Goal: Task Accomplishment & Management: Complete application form

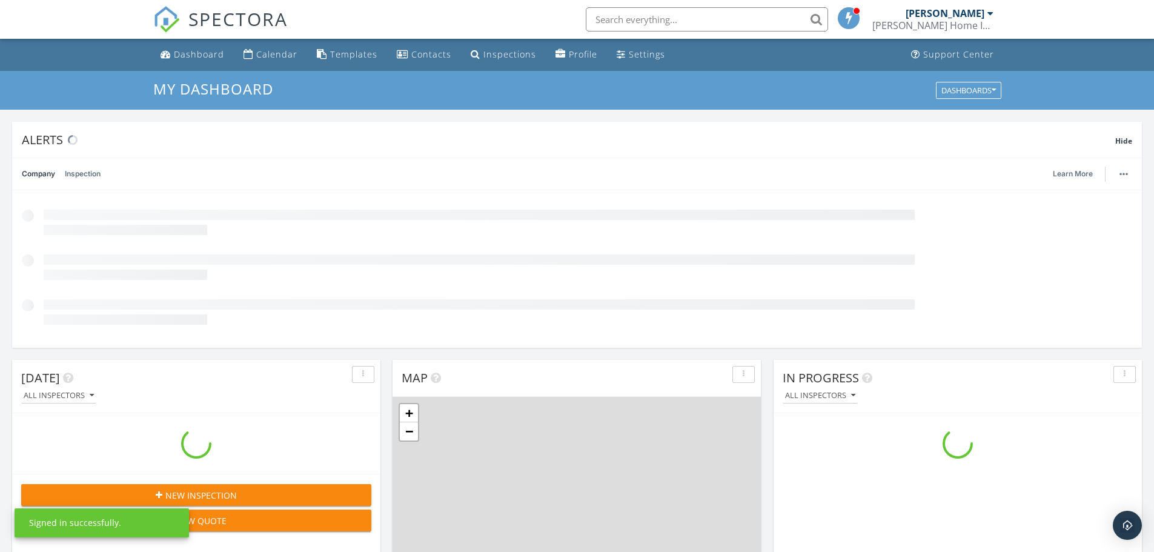
scroll to position [1121, 1173]
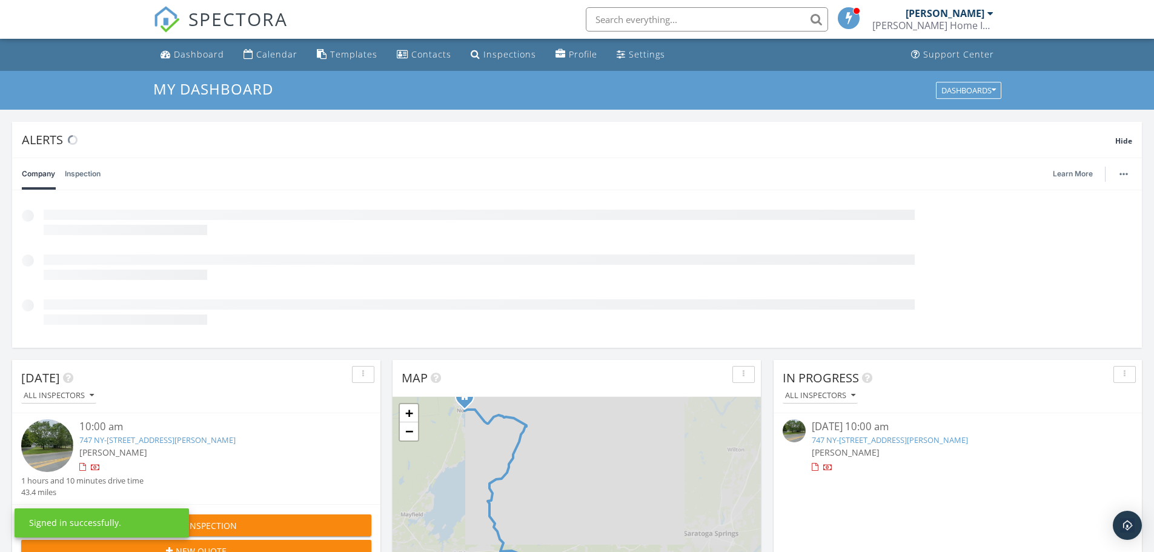
click at [880, 442] on link "747 NY-146A, Clifton Park , NY 12065" at bounding box center [890, 439] width 156 height 11
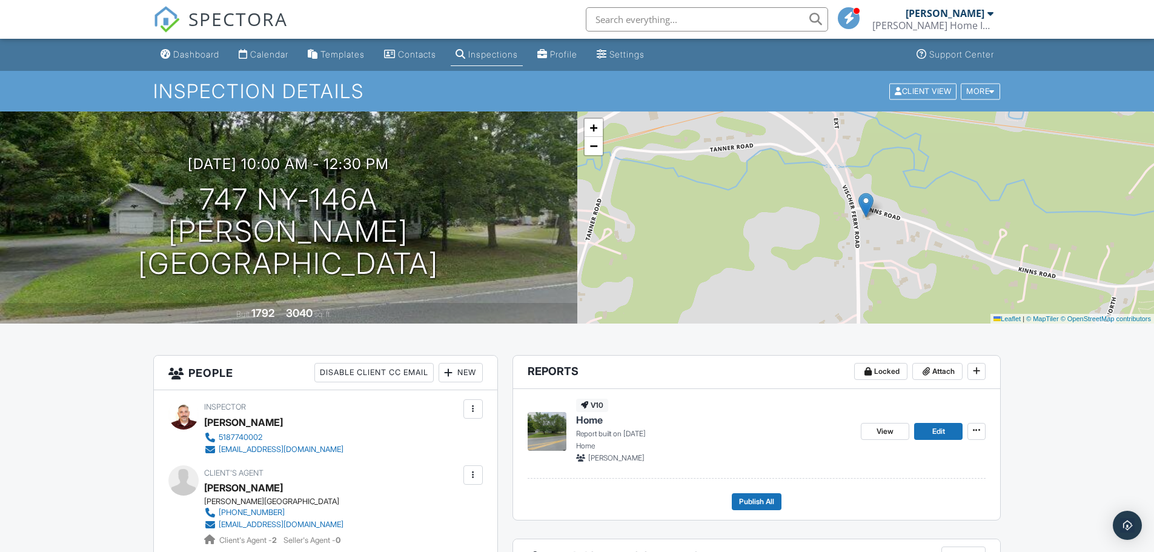
click at [481, 483] on div at bounding box center [472, 474] width 19 height 19
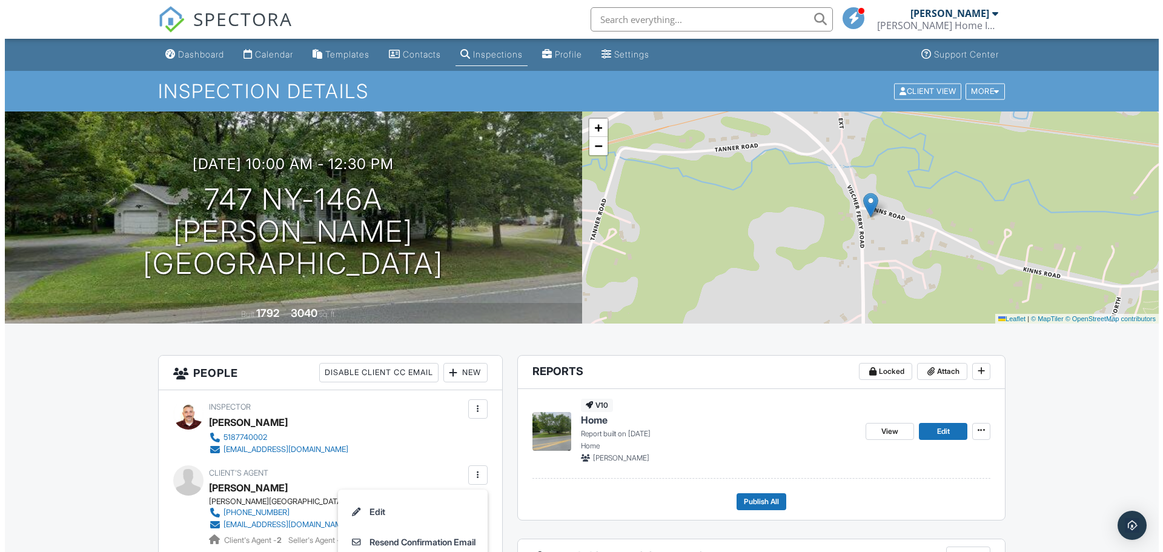
scroll to position [202, 0]
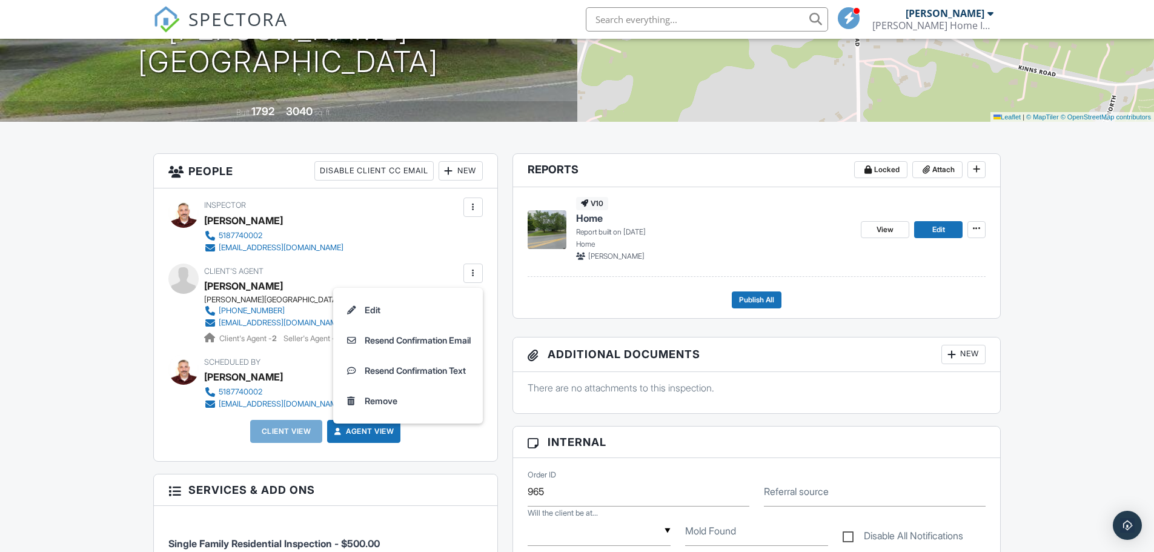
click at [387, 402] on li "Remove" at bounding box center [407, 401] width 135 height 30
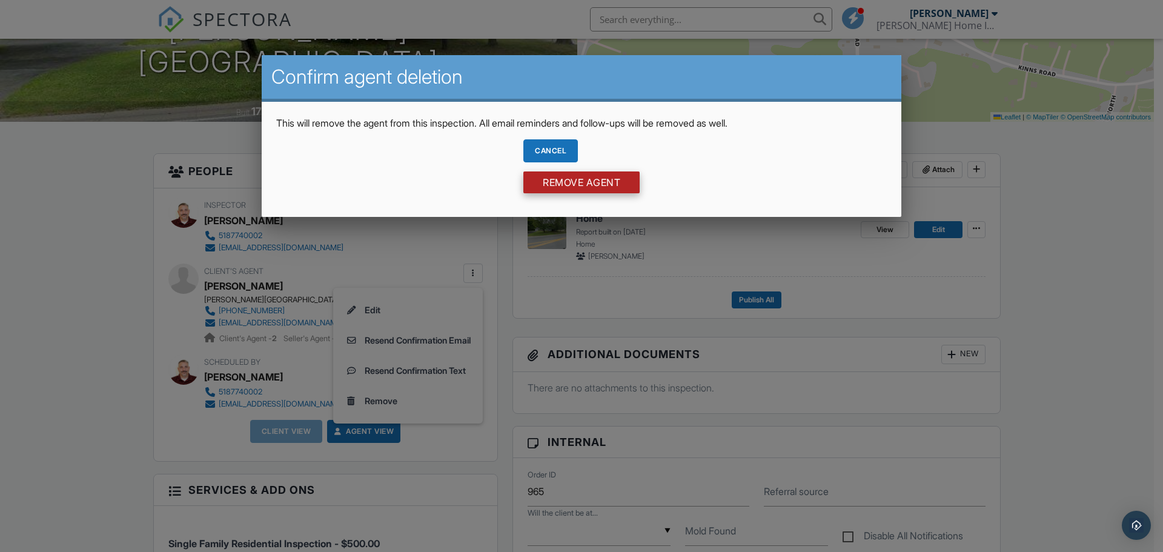
click at [603, 177] on input "Remove Agent" at bounding box center [581, 182] width 116 height 22
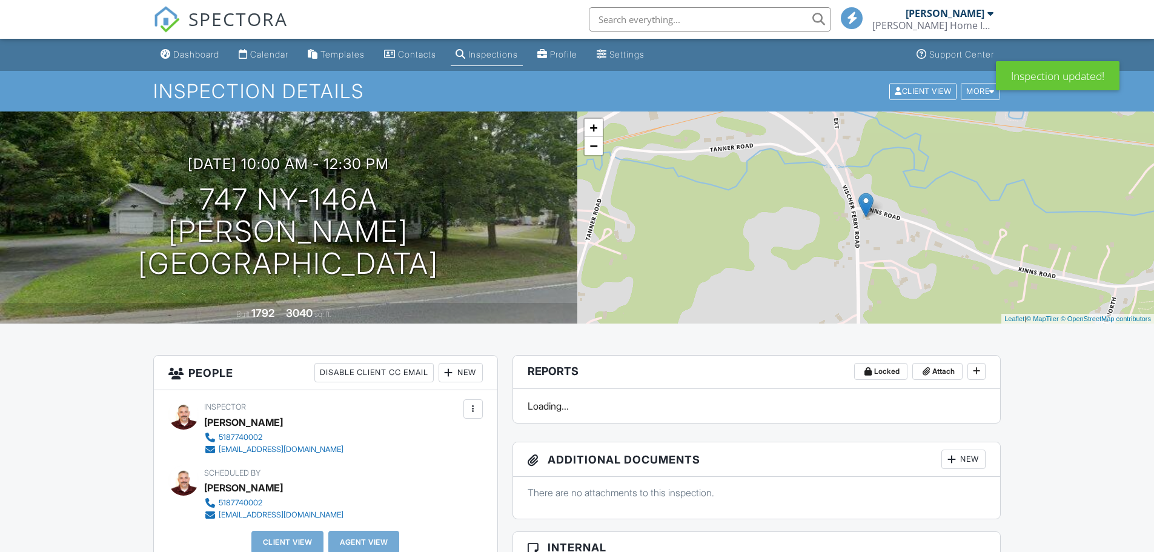
click at [475, 381] on div "New" at bounding box center [461, 372] width 44 height 19
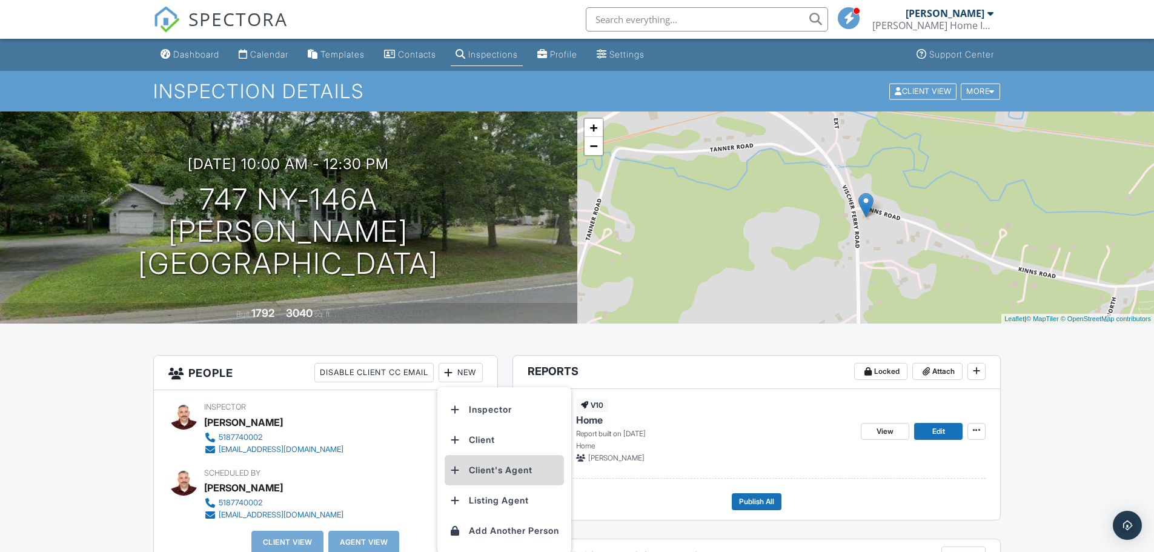
click at [470, 466] on li "Client's Agent" at bounding box center [504, 470] width 119 height 30
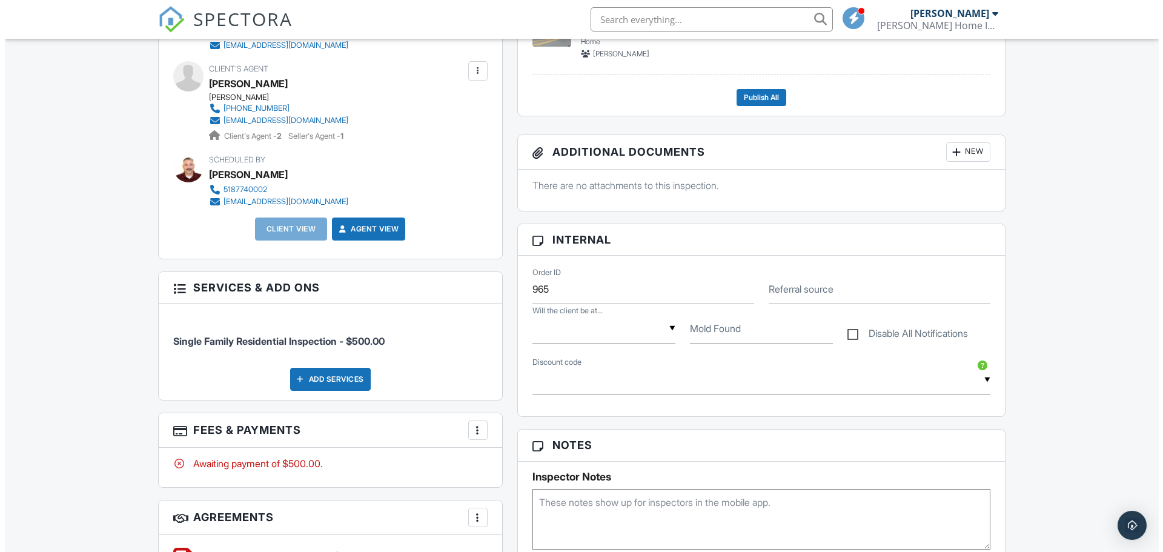
scroll to position [606, 0]
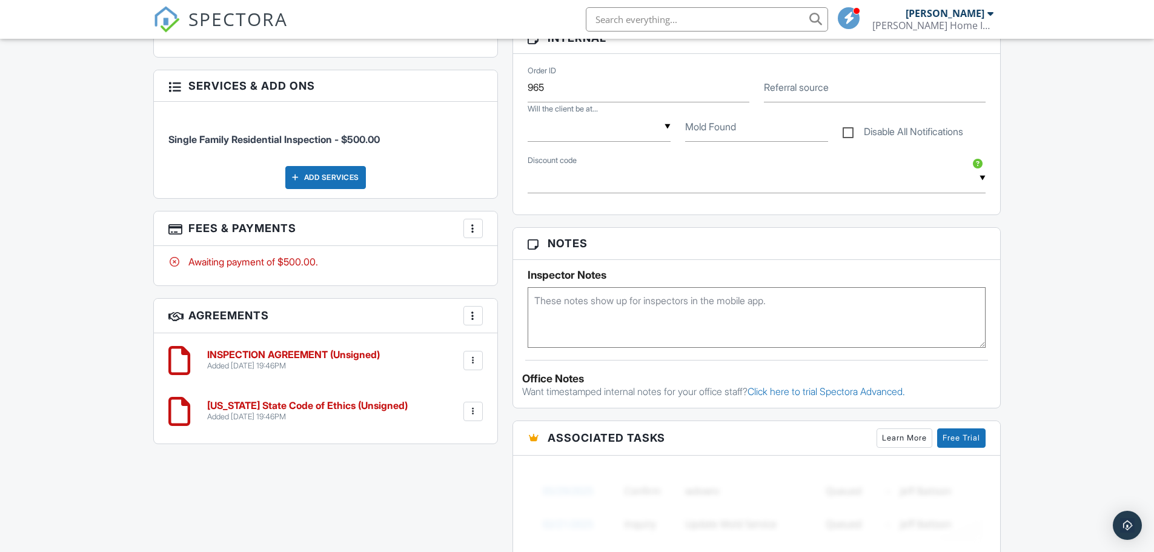
click at [477, 224] on div at bounding box center [473, 228] width 12 height 12
click at [505, 262] on li "Edit Fees & Payments" at bounding box center [534, 265] width 127 height 30
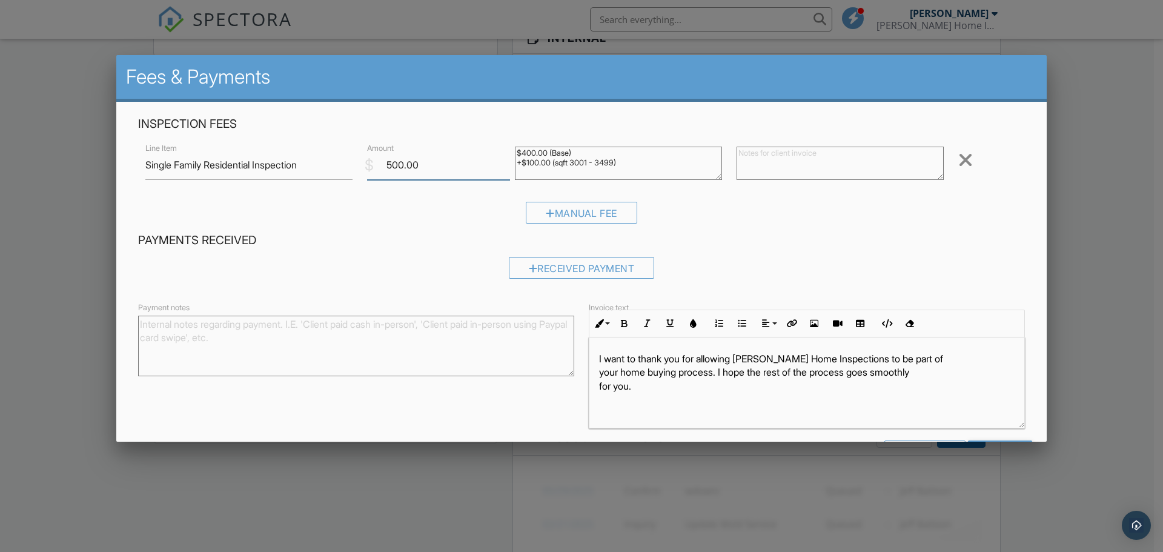
drag, startPoint x: 452, startPoint y: 172, endPoint x: 365, endPoint y: 176, distance: 87.9
click at [367, 176] on input "500.00" at bounding box center [438, 165] width 143 height 30
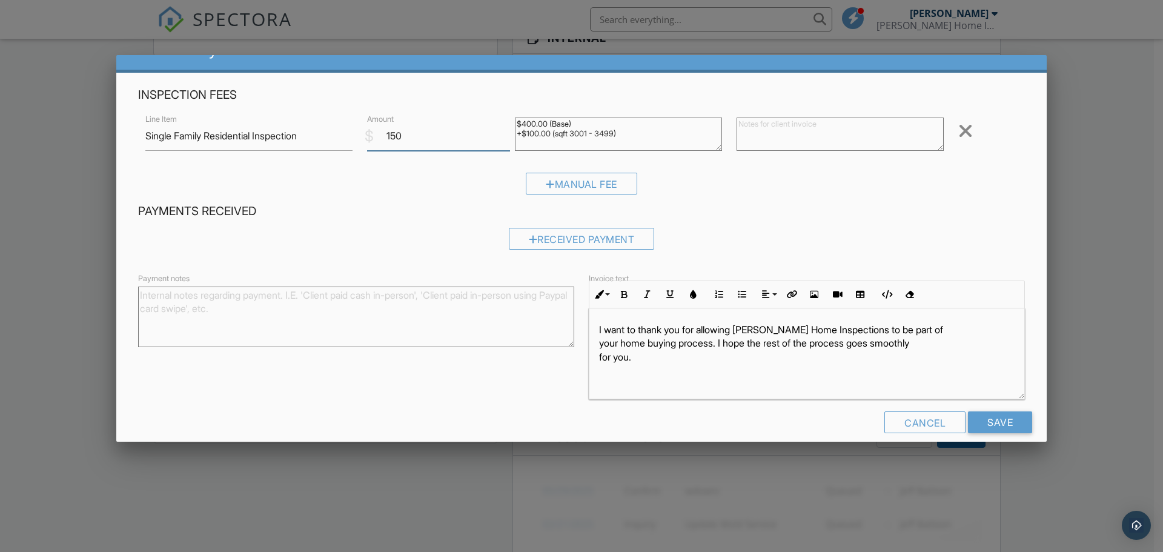
scroll to position [44, 0]
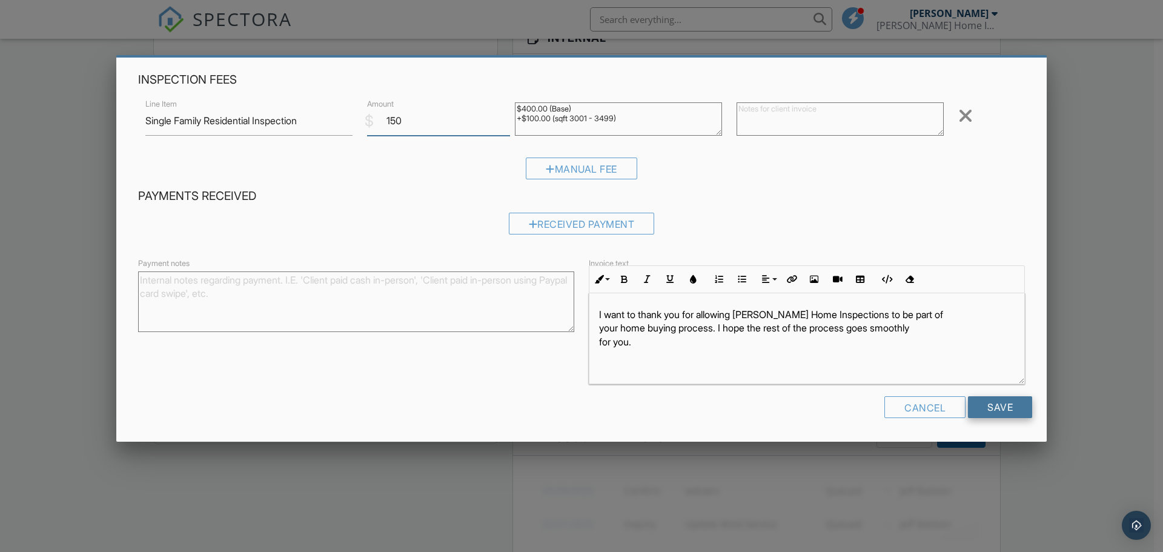
type input "150"
click at [1015, 405] on input "Save" at bounding box center [1000, 407] width 64 height 22
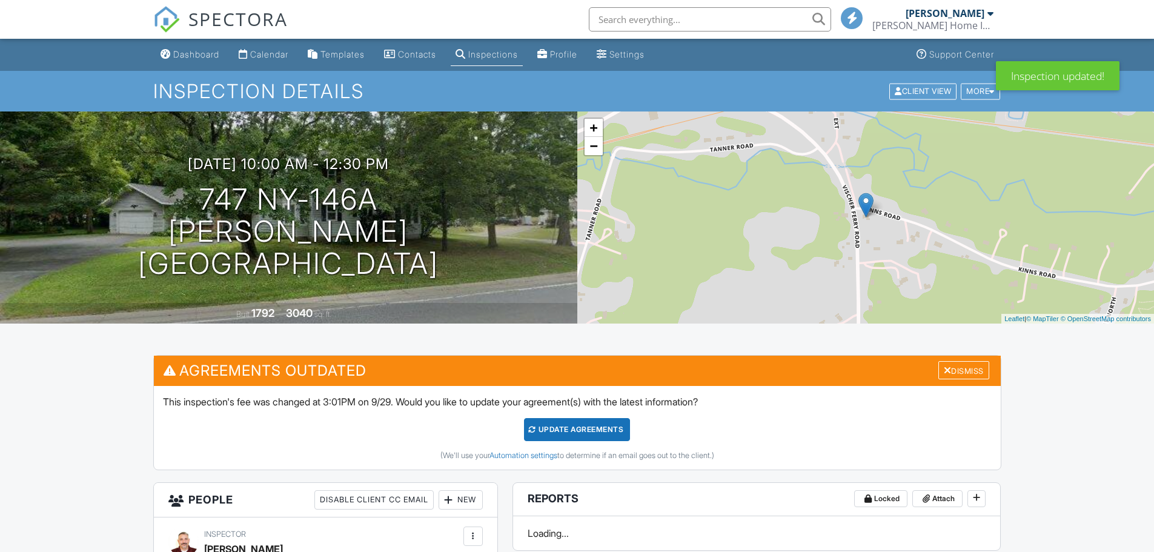
click at [597, 430] on div "Update Agreements" at bounding box center [577, 429] width 106 height 23
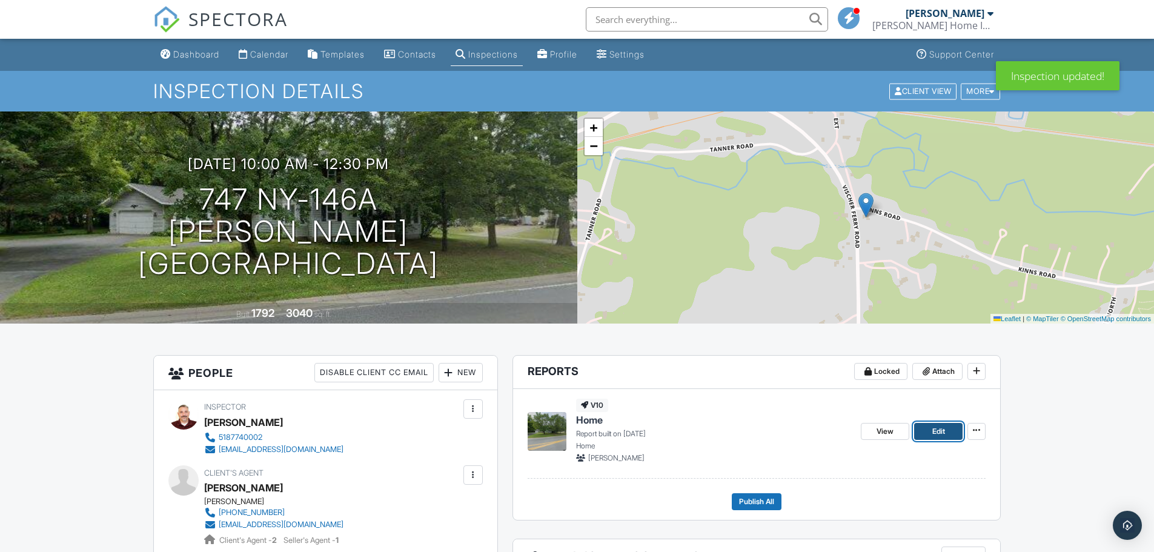
click at [929, 439] on link "Edit" at bounding box center [938, 431] width 48 height 17
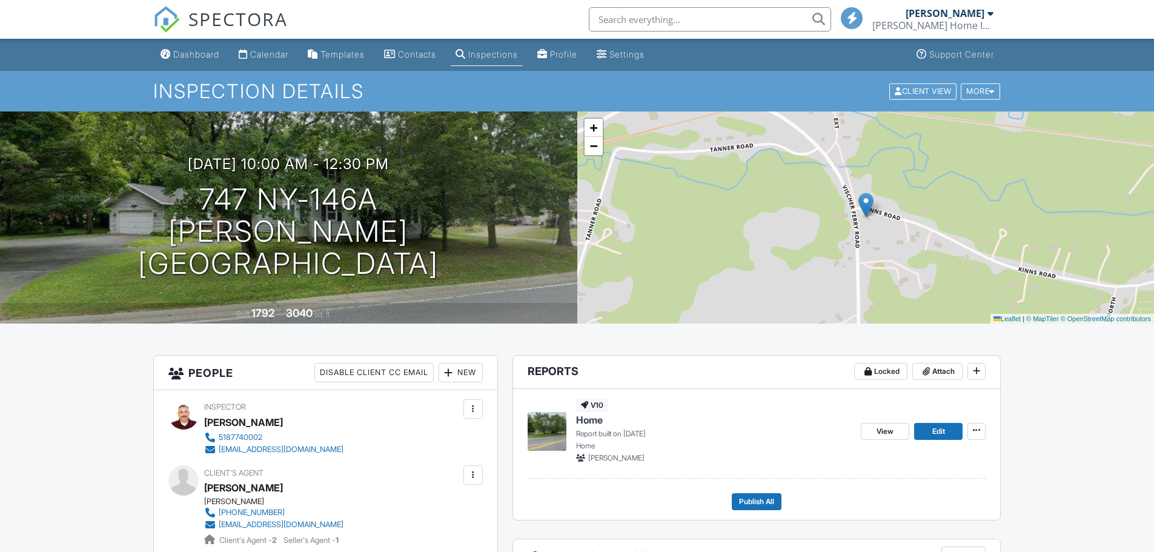
click at [473, 374] on div "New" at bounding box center [461, 372] width 44 height 19
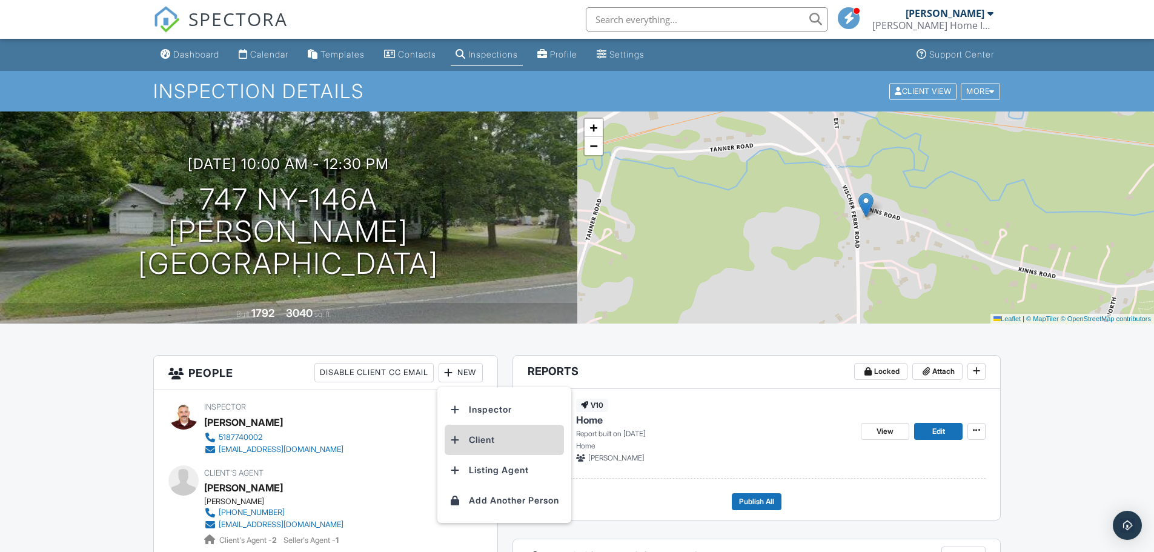
click at [480, 435] on li "Client" at bounding box center [504, 440] width 119 height 30
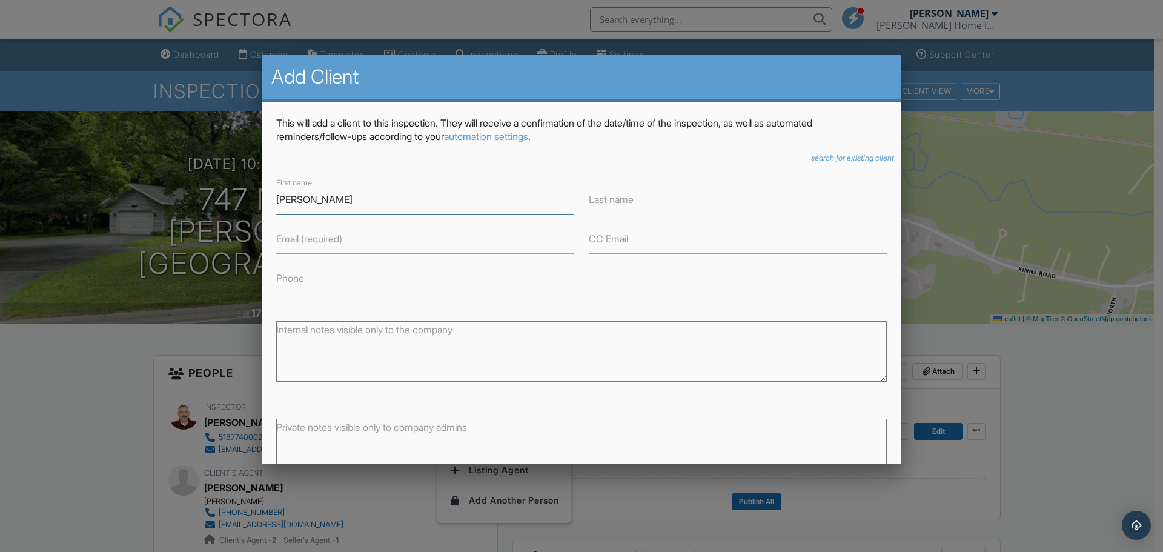
type input "[PERSON_NAME]"
type input "Senat"
type input "jbsenat@yahoo.com"
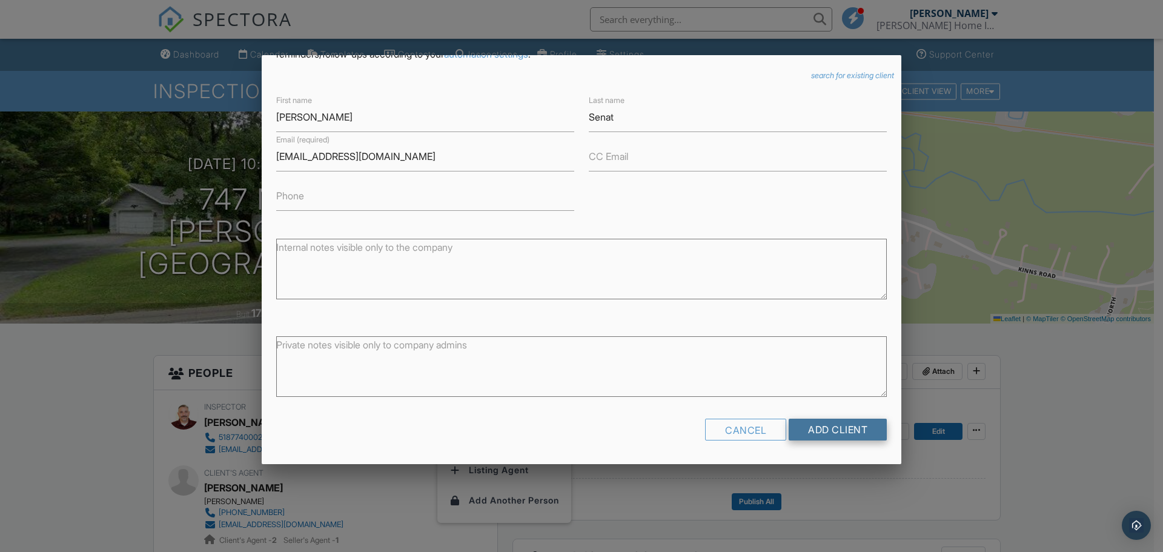
click at [824, 432] on input "Add Client" at bounding box center [838, 430] width 98 height 22
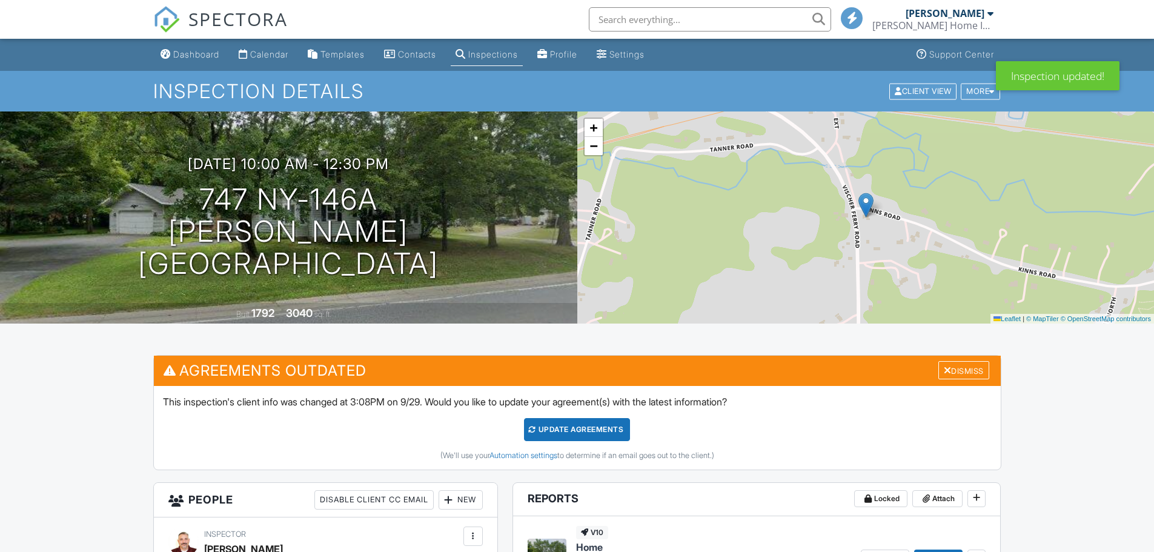
click at [466, 490] on div "New" at bounding box center [461, 499] width 44 height 19
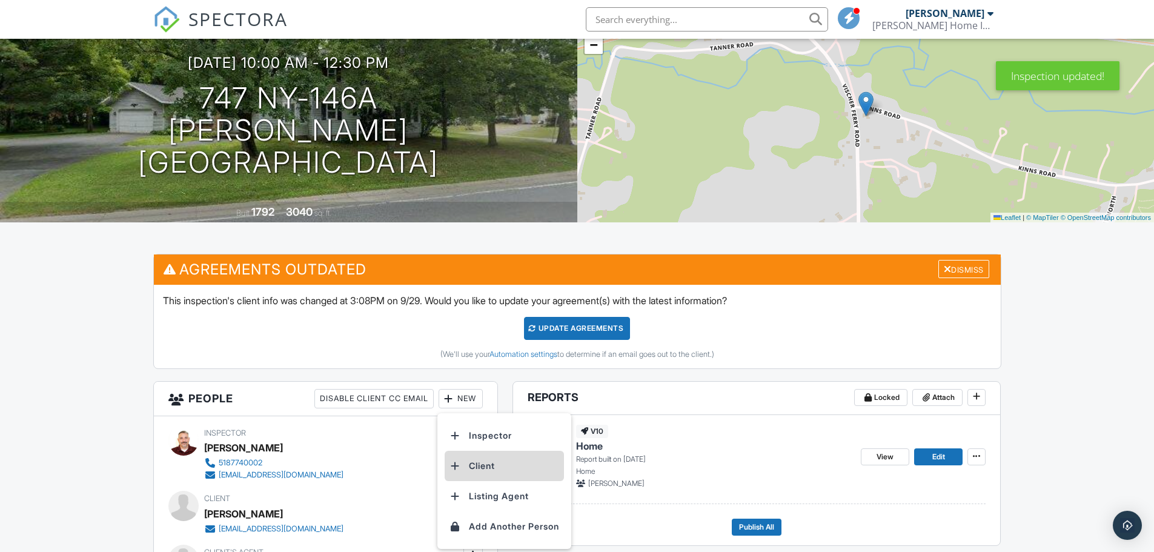
click at [494, 462] on li "Client" at bounding box center [504, 466] width 119 height 30
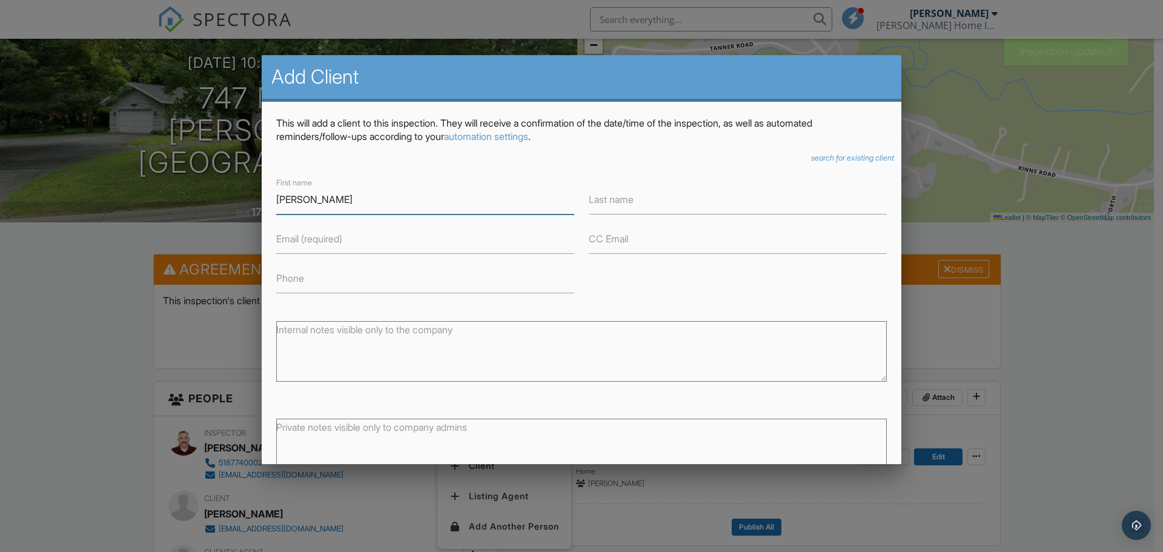
type input "[PERSON_NAME]"
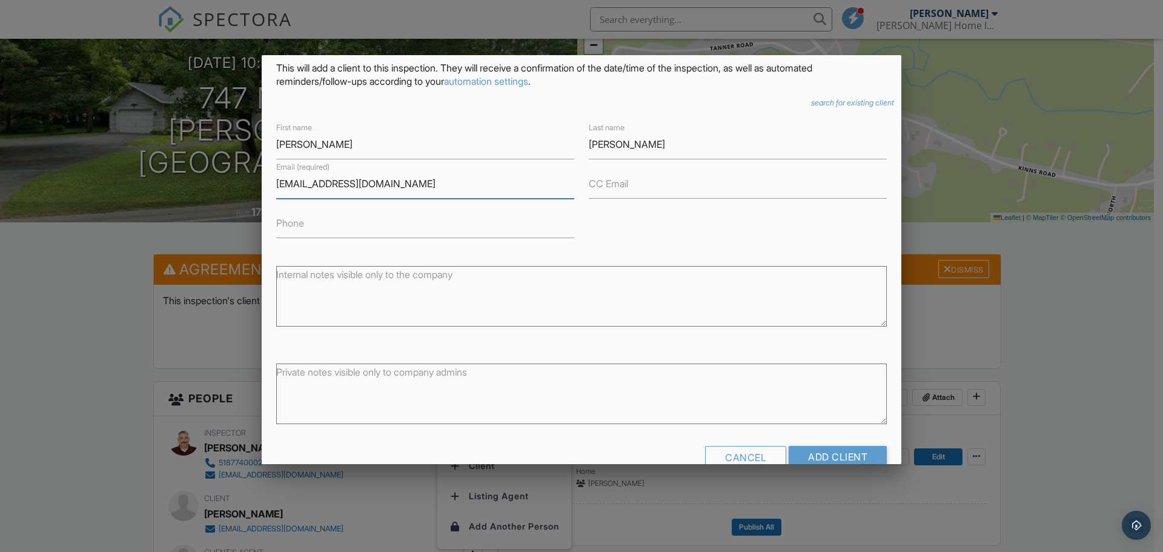
scroll to position [82, 0]
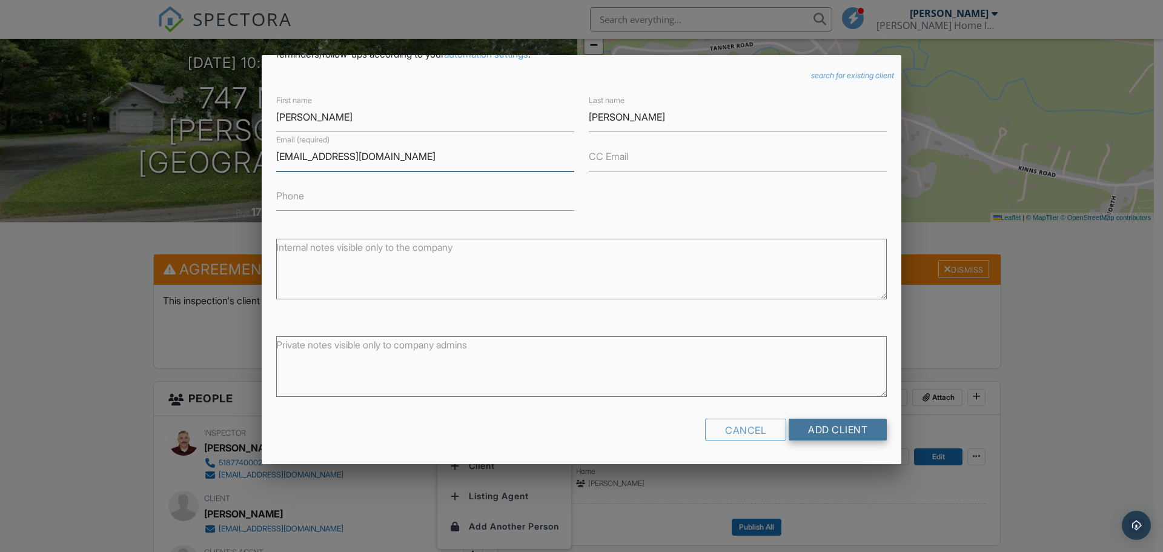
type input "[EMAIL_ADDRESS][DOMAIN_NAME]"
click at [809, 431] on input "Add Client" at bounding box center [838, 430] width 98 height 22
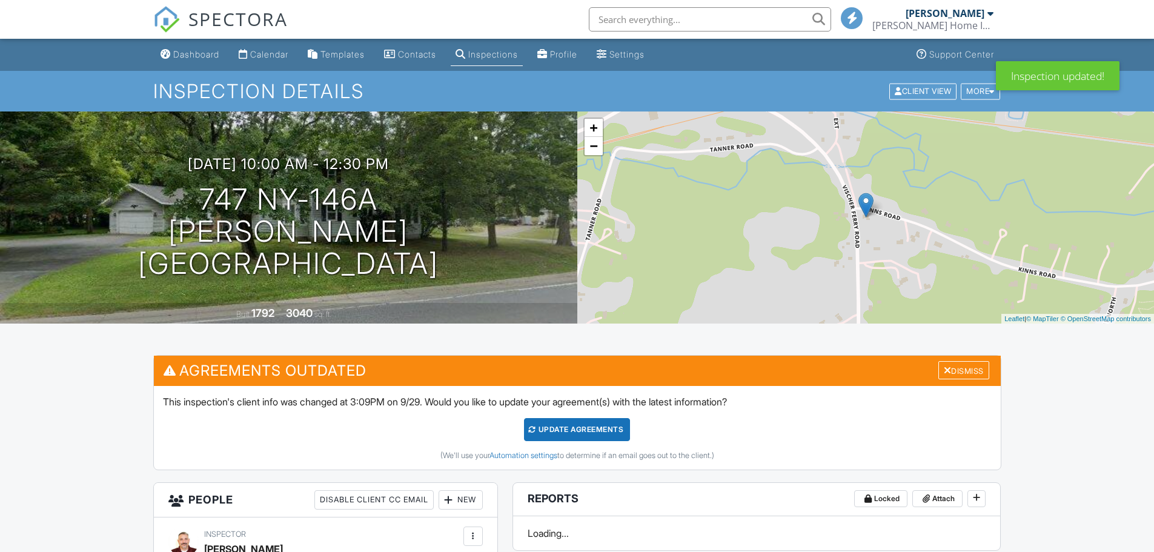
click at [612, 423] on div "Update Agreements" at bounding box center [577, 429] width 106 height 23
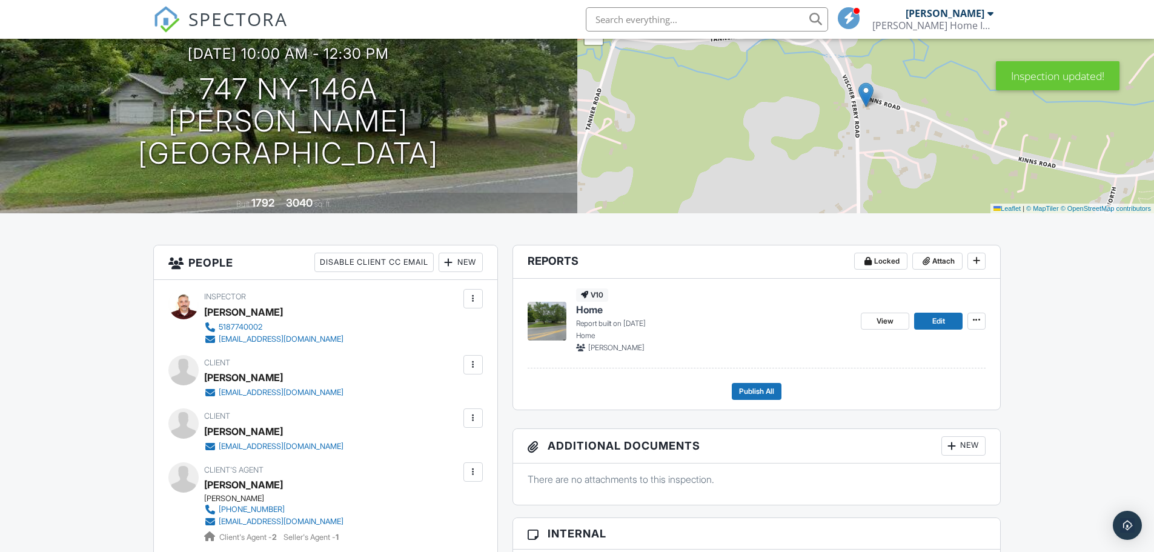
scroll to position [202, 0]
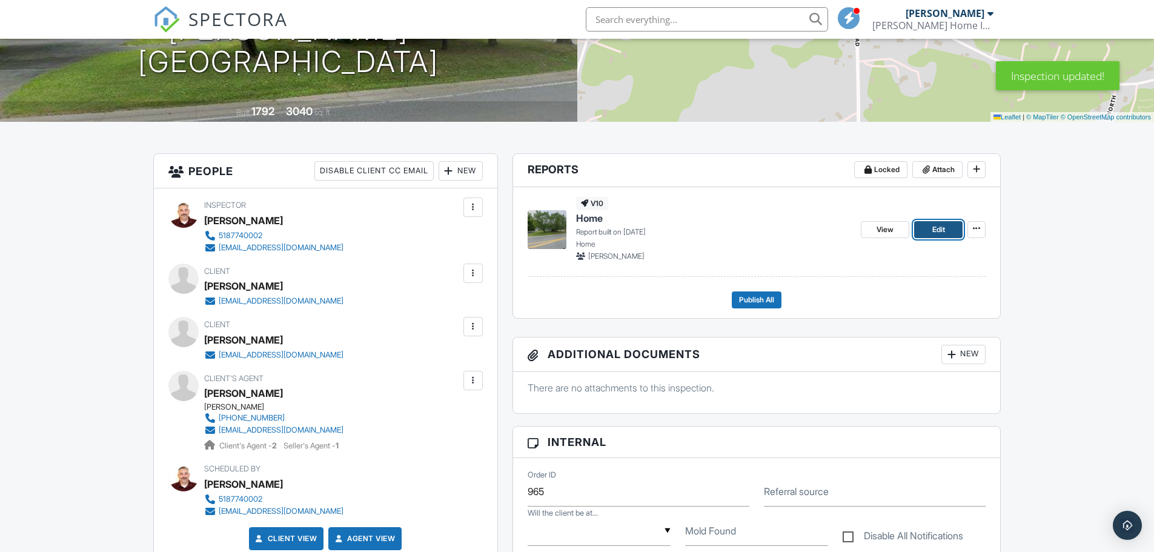
click at [942, 229] on span "Edit" at bounding box center [938, 230] width 13 height 12
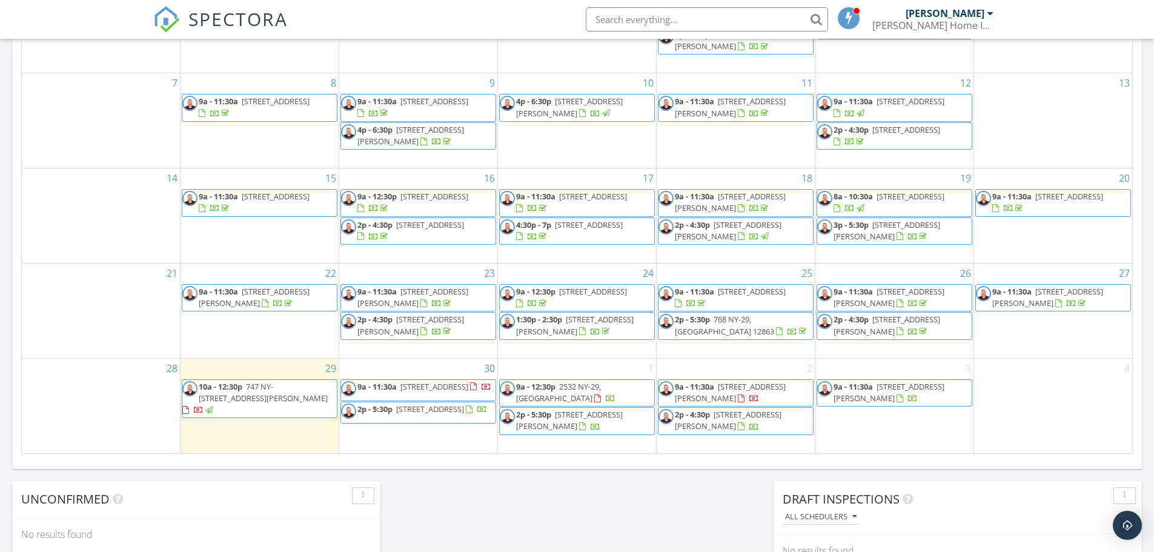
scroll to position [847, 0]
